Goal: Information Seeking & Learning: Learn about a topic

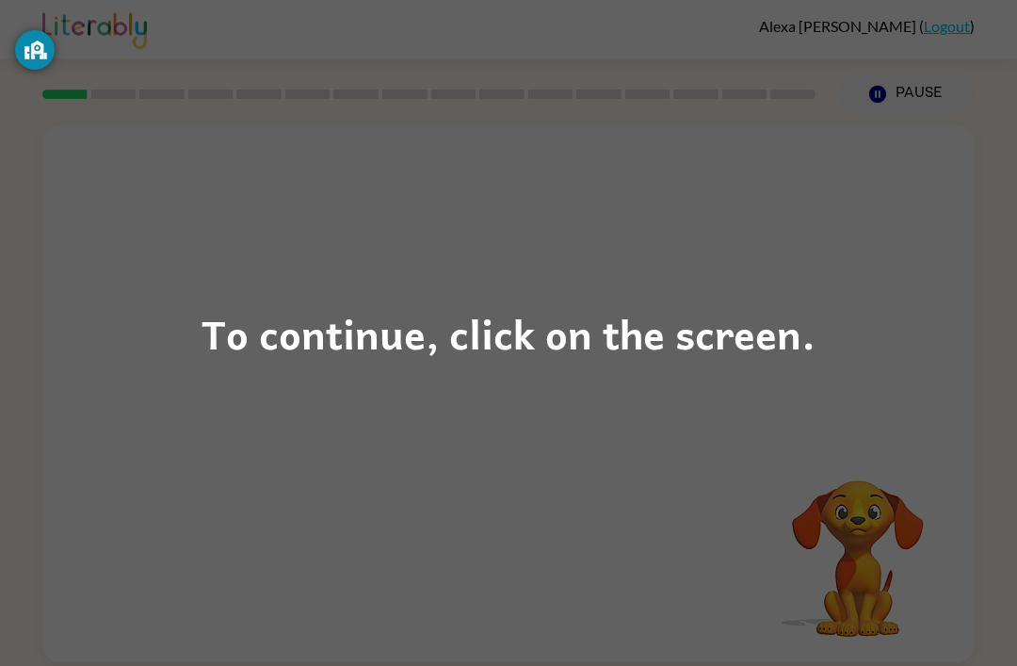
click at [706, 343] on div "To continue, click on the screen." at bounding box center [509, 333] width 614 height 64
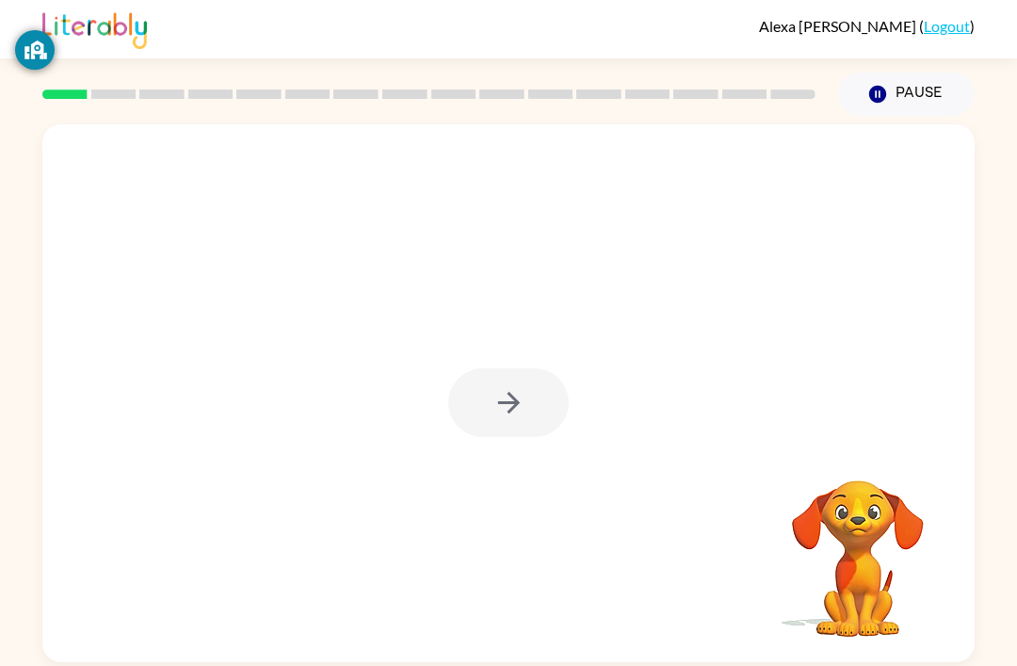
click at [488, 445] on div at bounding box center [508, 393] width 932 height 538
click at [514, 403] on div at bounding box center [508, 402] width 121 height 69
click at [500, 397] on div at bounding box center [508, 402] width 121 height 69
click at [500, 406] on div at bounding box center [508, 402] width 121 height 69
click at [473, 386] on div at bounding box center [508, 402] width 121 height 69
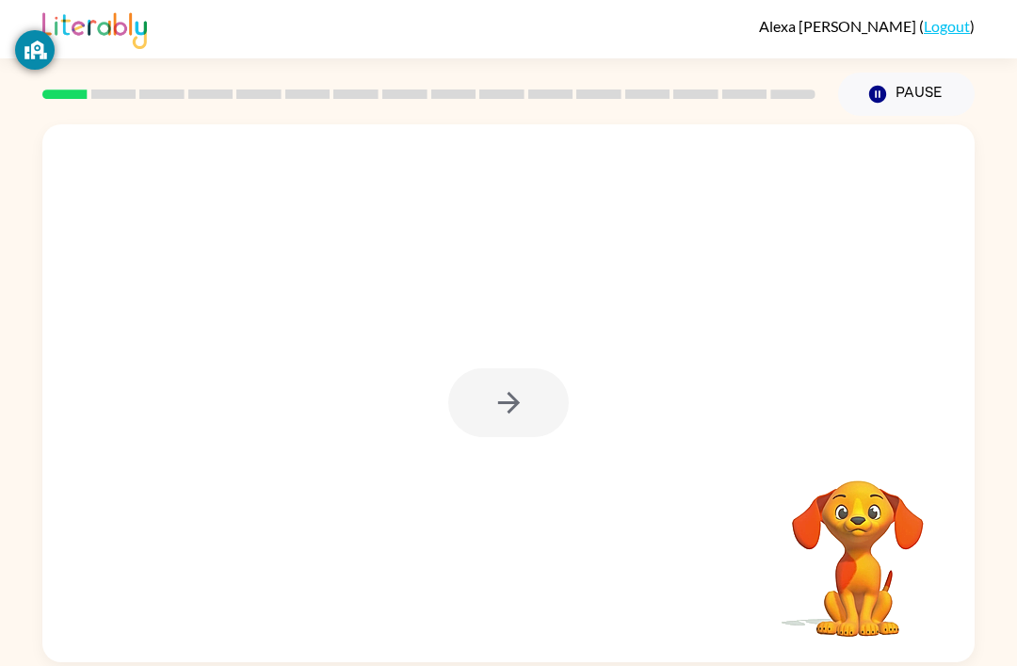
click at [502, 398] on div at bounding box center [508, 402] width 121 height 69
click at [502, 430] on div at bounding box center [508, 402] width 121 height 69
click at [562, 411] on div at bounding box center [508, 402] width 121 height 69
click at [504, 373] on div at bounding box center [508, 402] width 121 height 69
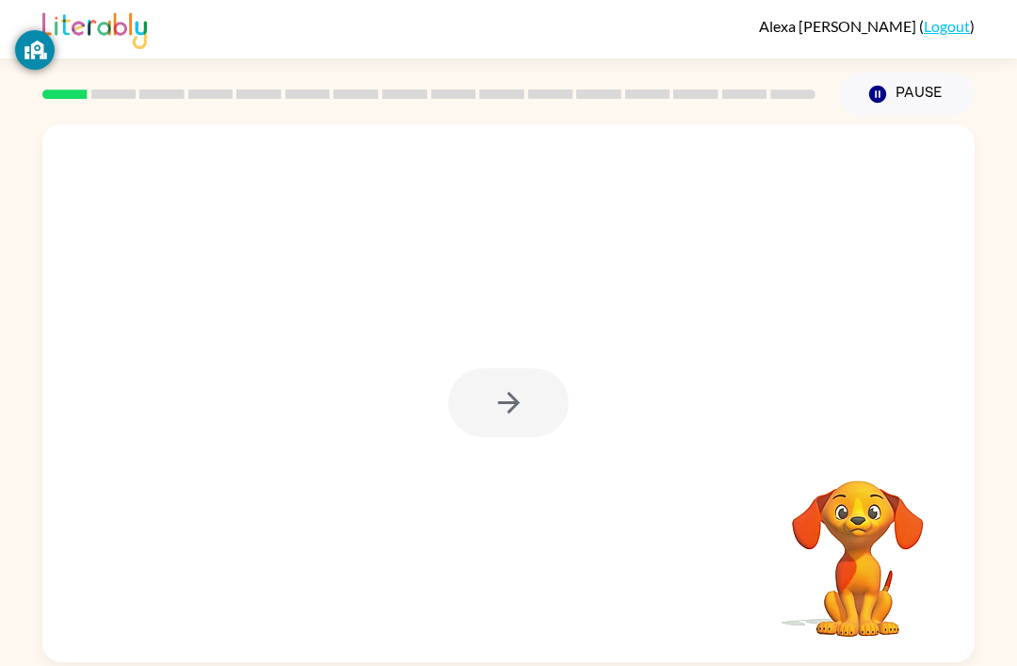
click at [514, 368] on div at bounding box center [508, 402] width 121 height 69
click at [508, 368] on div at bounding box center [508, 402] width 121 height 69
click at [515, 398] on icon "button" at bounding box center [509, 402] width 33 height 33
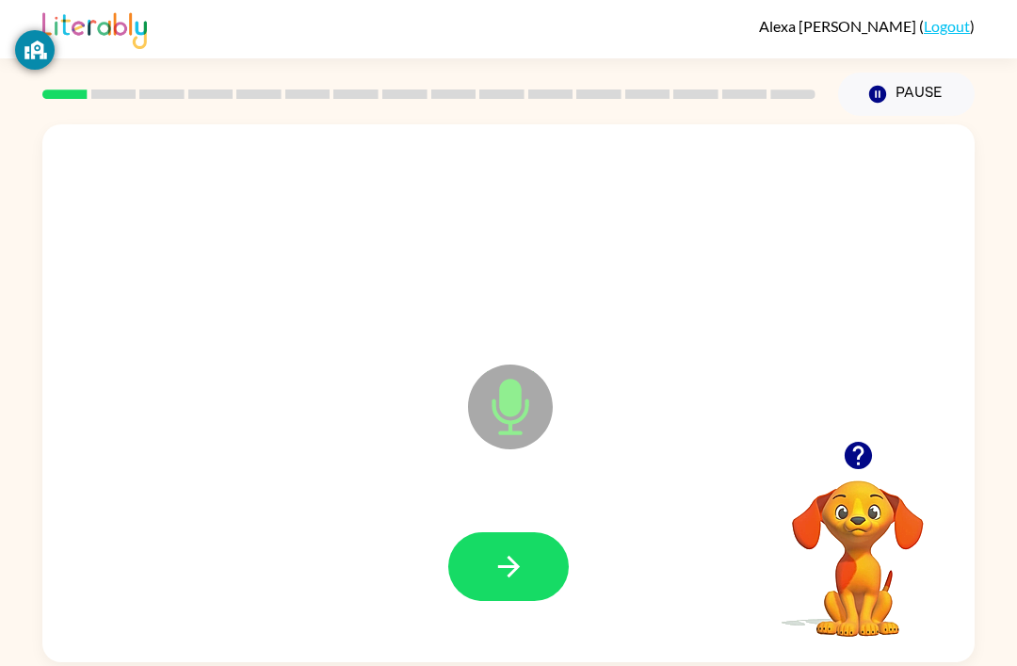
click at [492, 548] on button "button" at bounding box center [508, 566] width 121 height 69
click at [509, 572] on icon "button" at bounding box center [508, 567] width 22 height 22
click at [511, 564] on icon "button" at bounding box center [508, 567] width 22 height 22
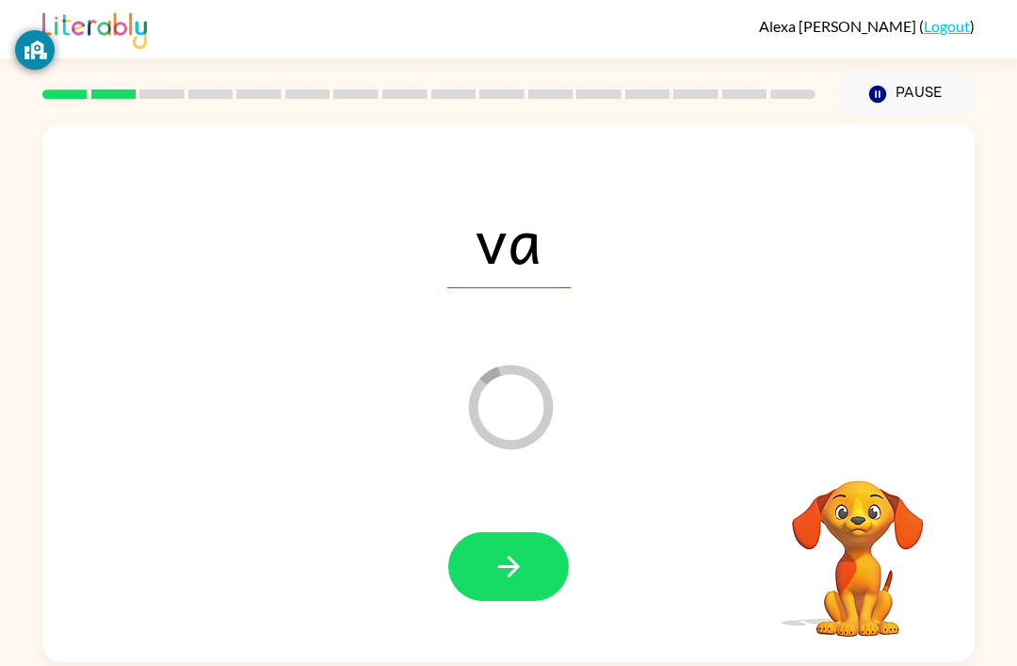
click at [476, 577] on button "button" at bounding box center [508, 566] width 121 height 69
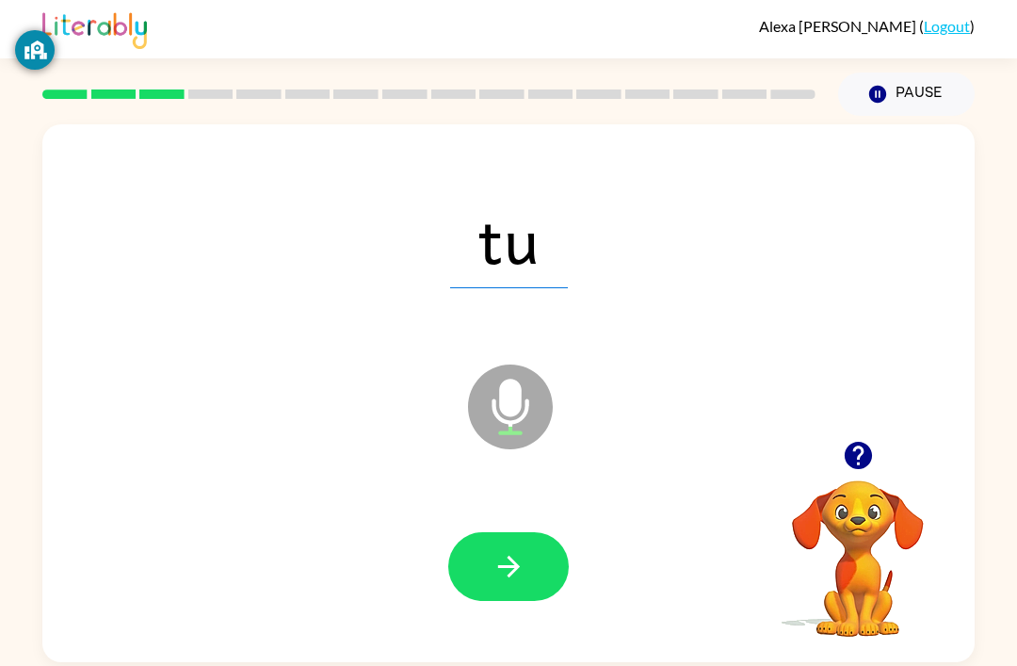
click at [521, 616] on div at bounding box center [508, 567] width 895 height 154
click at [520, 616] on div at bounding box center [508, 567] width 895 height 154
click at [529, 567] on button "button" at bounding box center [508, 566] width 121 height 69
click at [522, 527] on div at bounding box center [508, 567] width 895 height 154
click at [522, 526] on div at bounding box center [508, 567] width 895 height 154
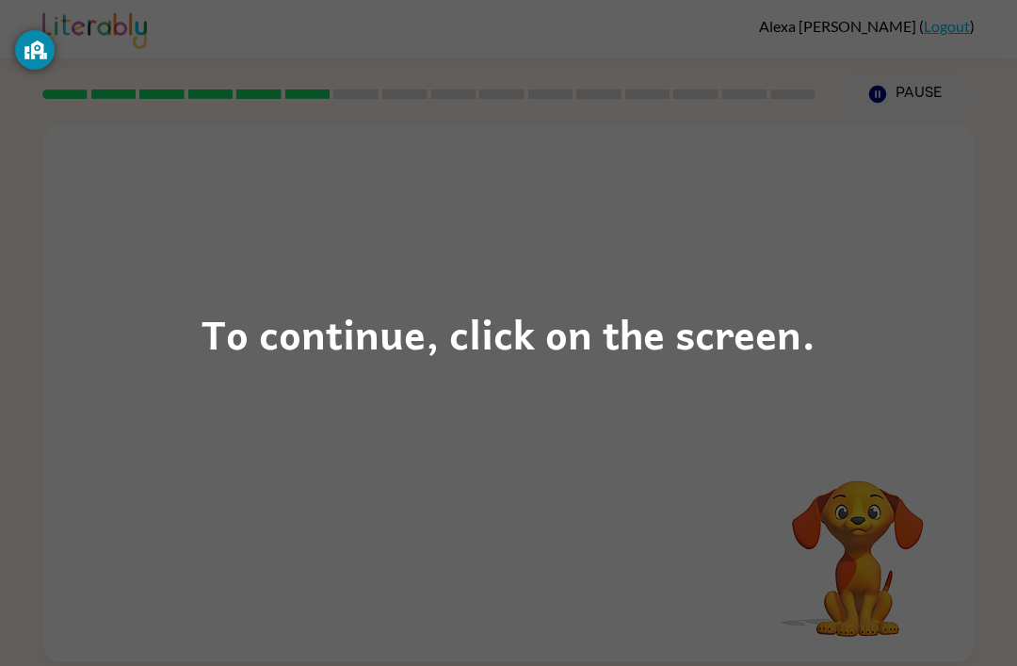
click at [373, 343] on div "To continue, click on the screen." at bounding box center [509, 333] width 614 height 64
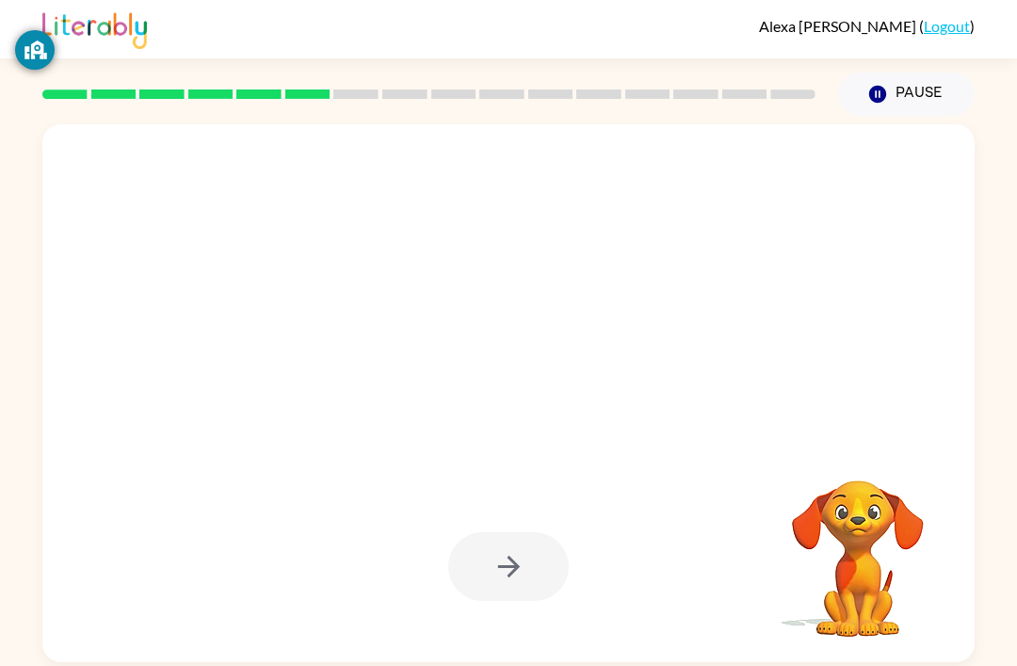
click at [531, 550] on div at bounding box center [508, 566] width 121 height 69
click at [507, 575] on div at bounding box center [508, 566] width 121 height 69
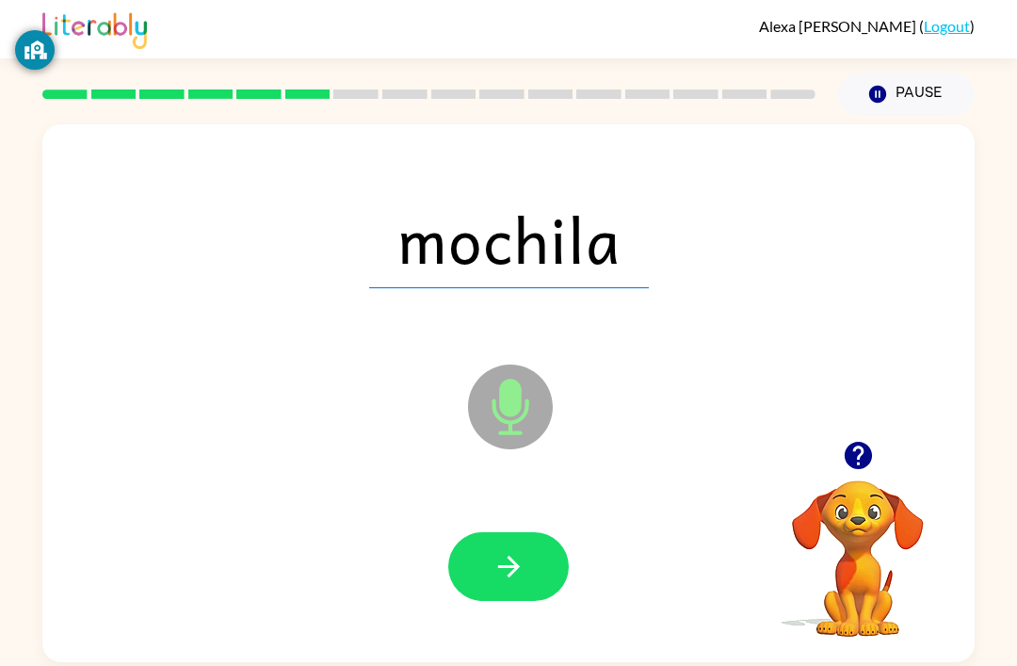
click at [502, 581] on icon "button" at bounding box center [509, 566] width 33 height 33
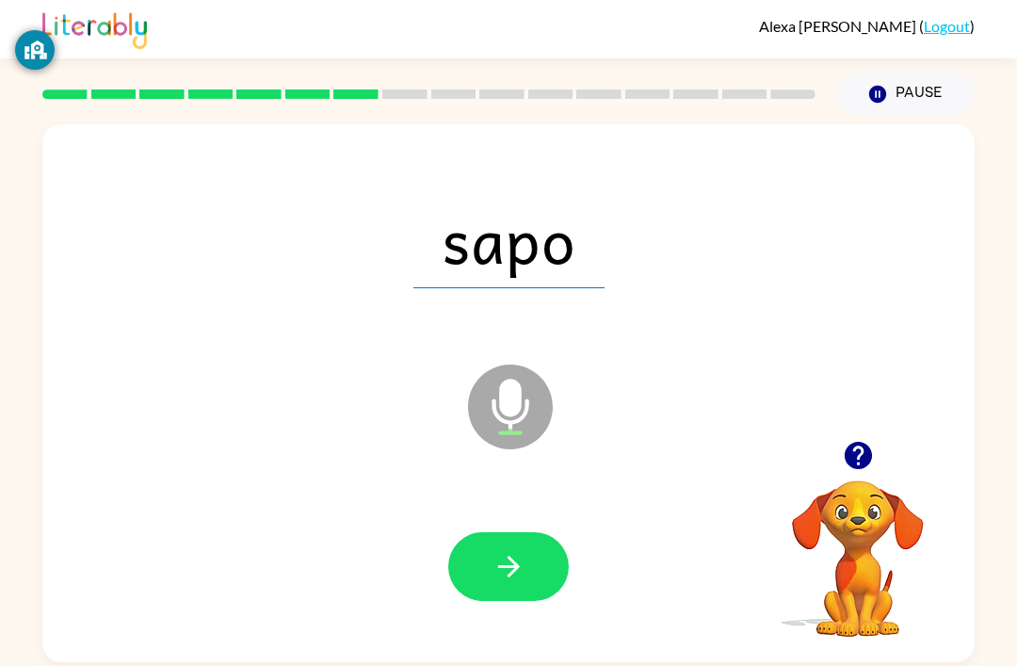
click at [527, 575] on button "button" at bounding box center [508, 566] width 121 height 69
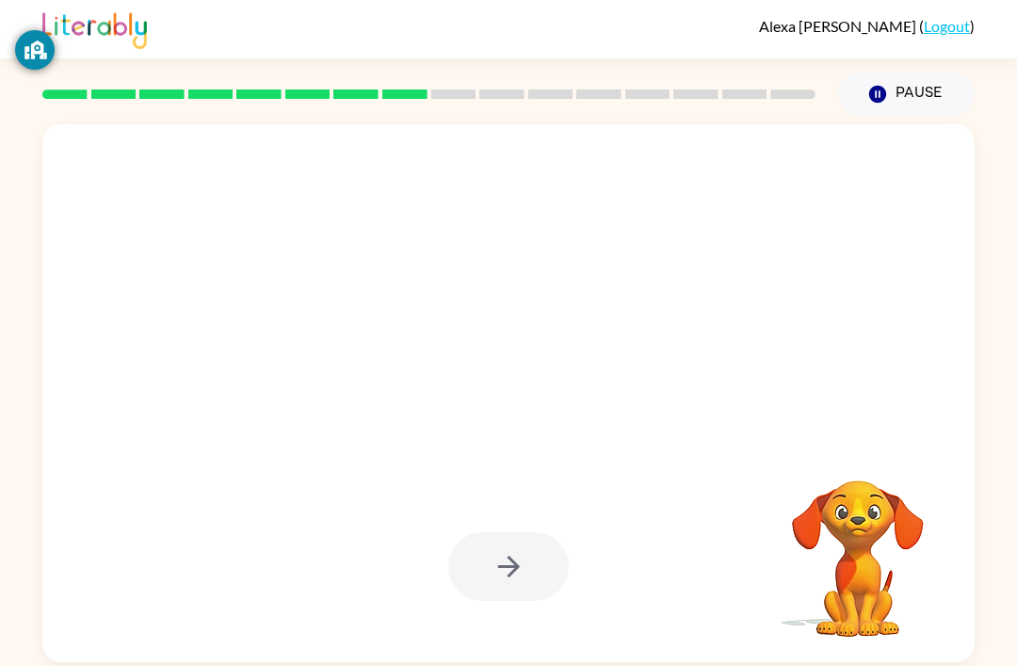
click at [514, 586] on div at bounding box center [508, 566] width 121 height 69
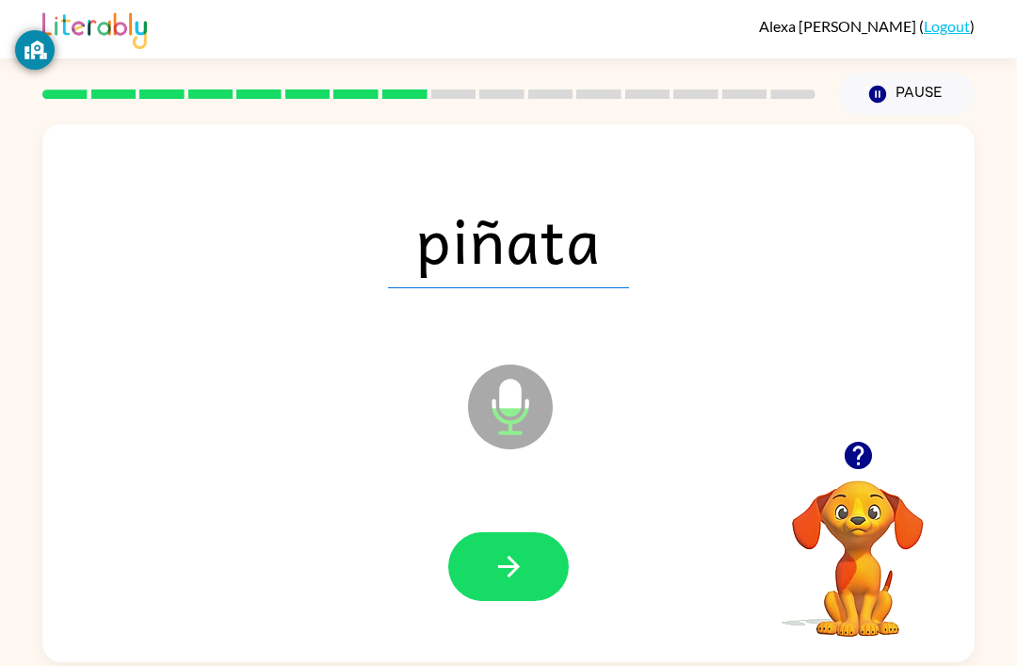
click at [512, 577] on icon "button" at bounding box center [509, 566] width 33 height 33
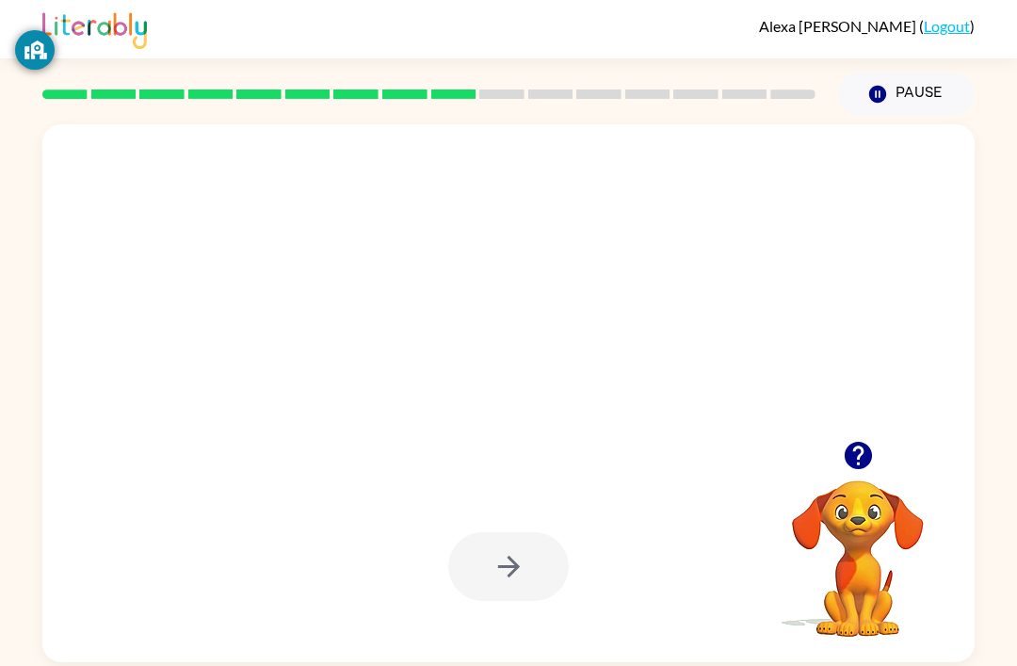
click at [511, 566] on icon "button" at bounding box center [509, 566] width 33 height 33
click at [496, 576] on icon "button" at bounding box center [509, 566] width 33 height 33
click at [503, 561] on div at bounding box center [508, 566] width 121 height 69
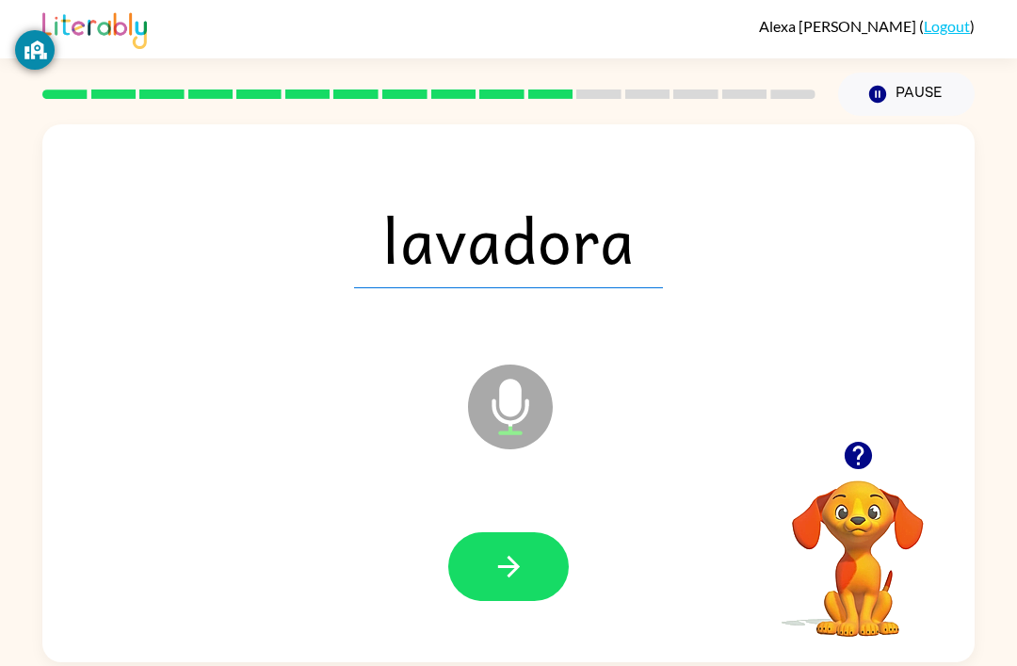
click at [522, 577] on icon "button" at bounding box center [509, 566] width 33 height 33
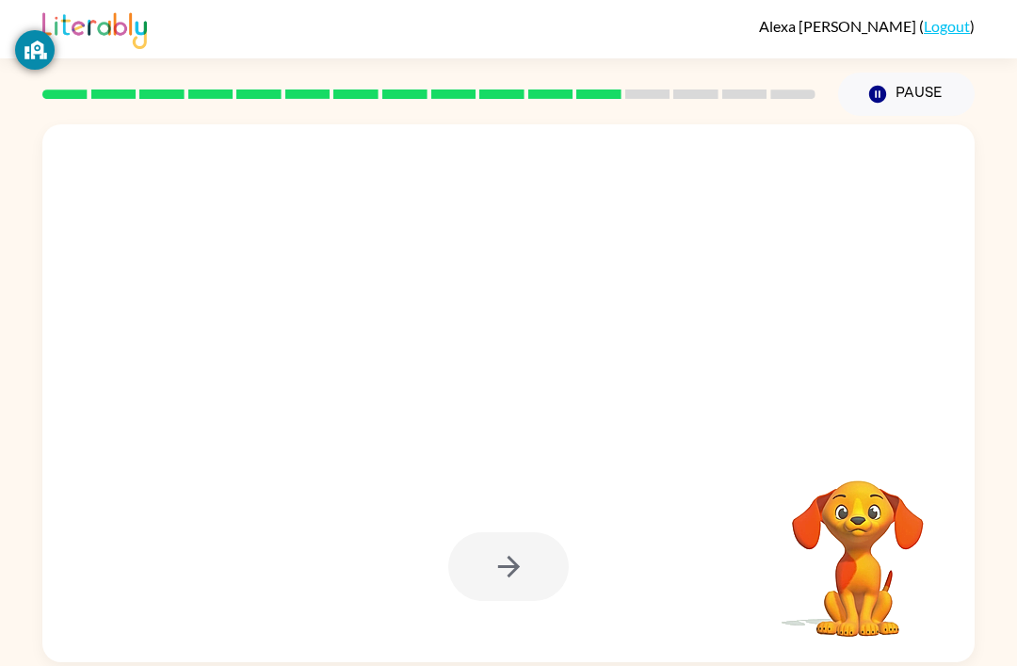
click at [526, 564] on div at bounding box center [508, 566] width 121 height 69
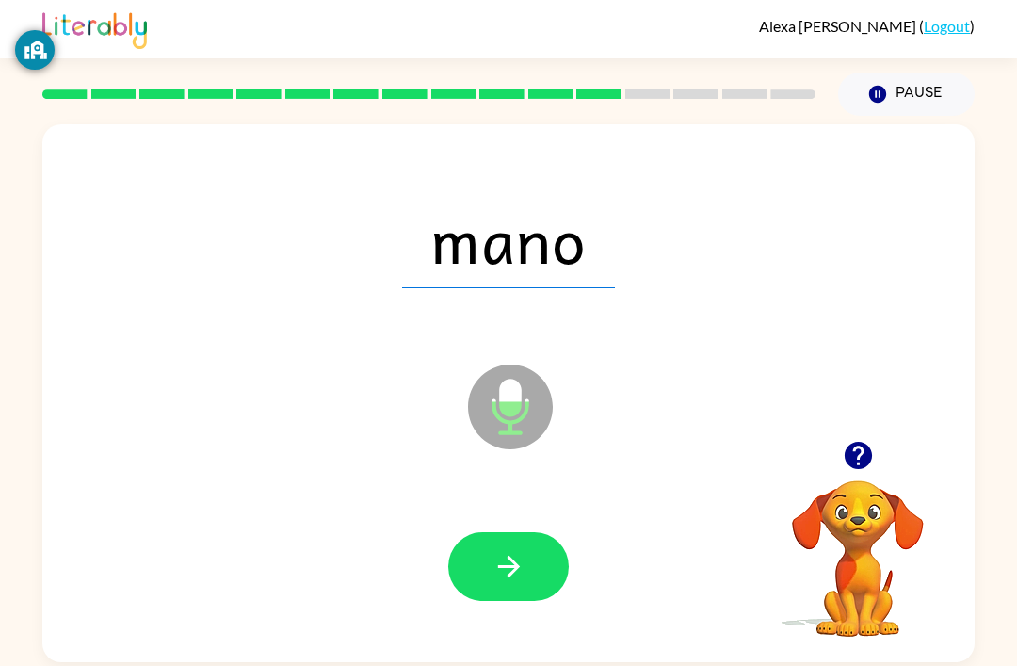
click at [481, 582] on button "button" at bounding box center [508, 566] width 121 height 69
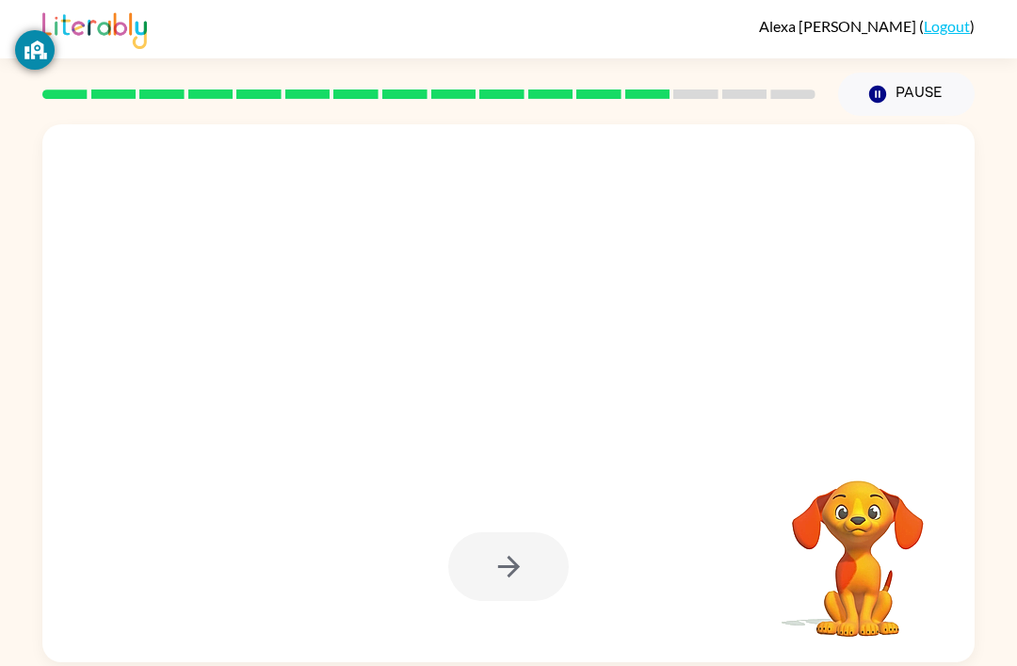
click at [513, 569] on div at bounding box center [508, 566] width 121 height 69
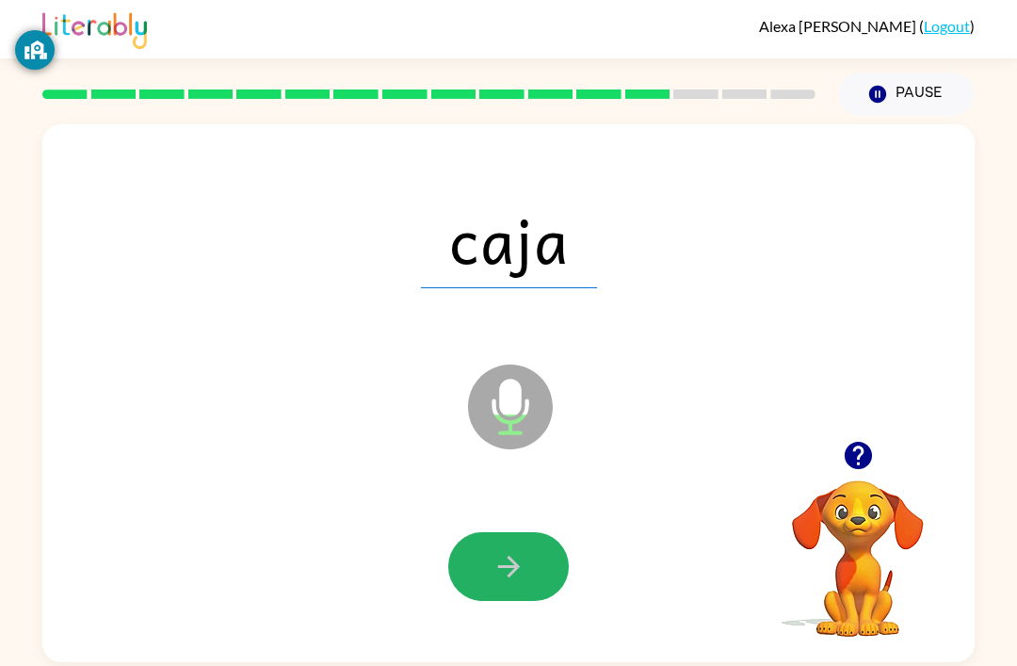
click at [516, 575] on icon "button" at bounding box center [509, 566] width 33 height 33
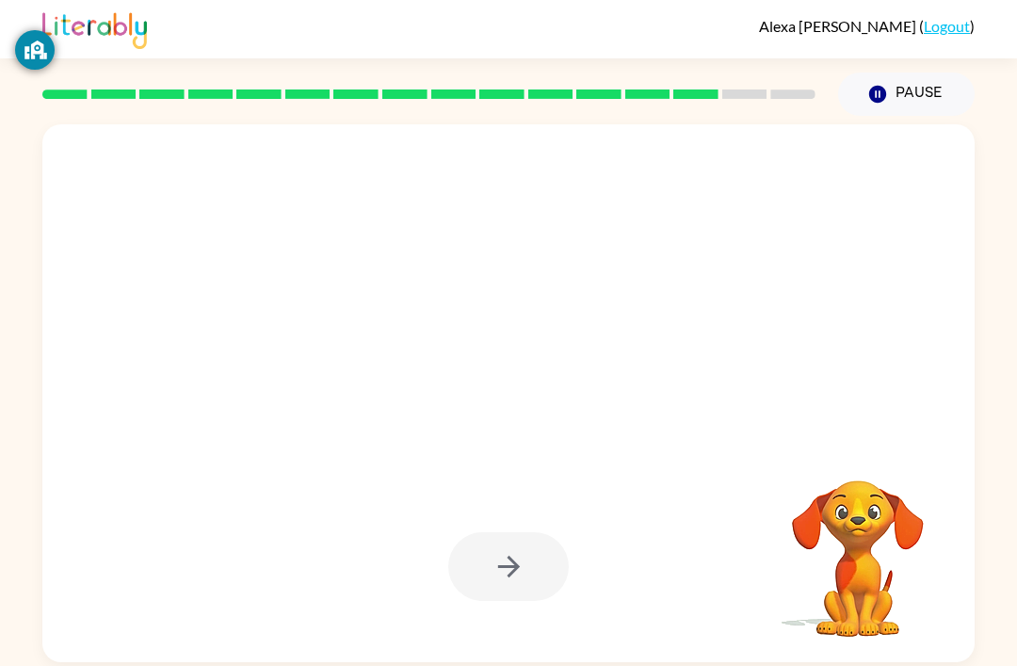
click at [473, 569] on div at bounding box center [508, 566] width 121 height 69
click at [518, 559] on icon "button" at bounding box center [509, 566] width 33 height 33
click at [503, 575] on div at bounding box center [508, 566] width 121 height 69
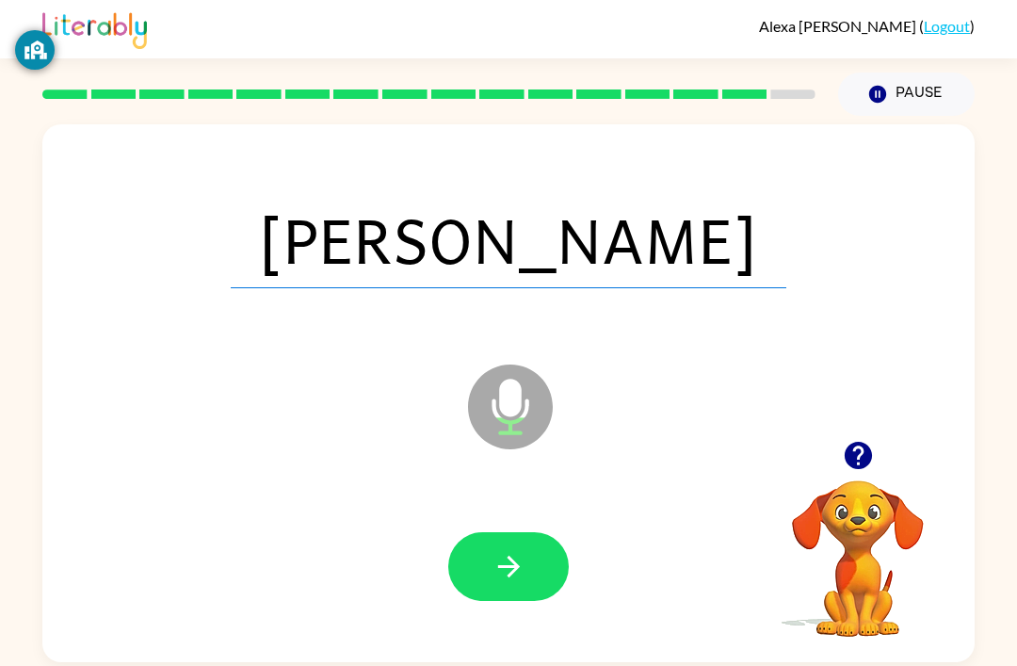
click at [507, 576] on icon "button" at bounding box center [509, 566] width 33 height 33
